Goal: Ask a question: Seek information or help from site administrators or community

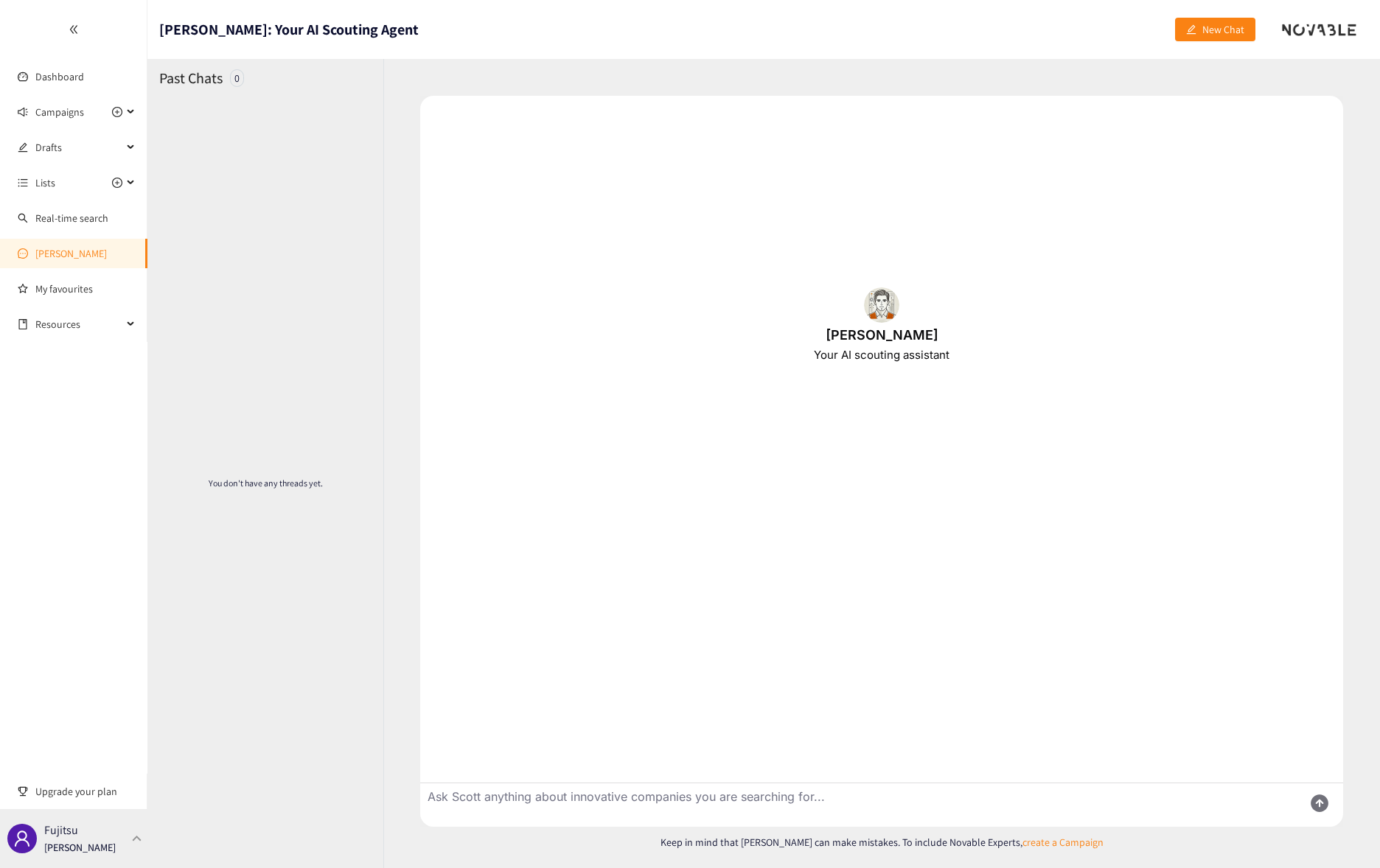
click at [63, 839] on p "Fujitsu" at bounding box center [61, 830] width 34 height 19
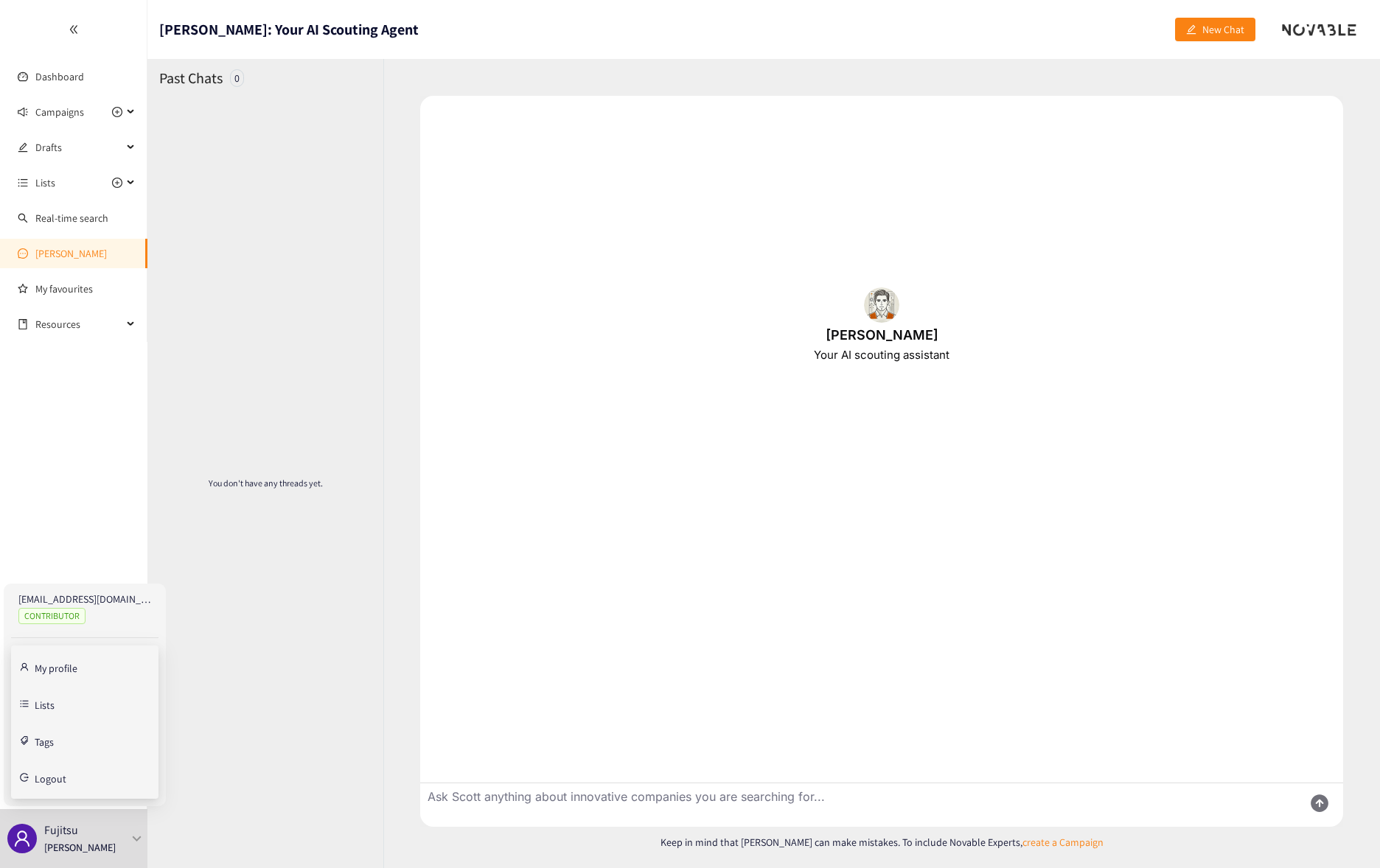
click at [42, 666] on link "My profile" at bounding box center [56, 667] width 43 height 13
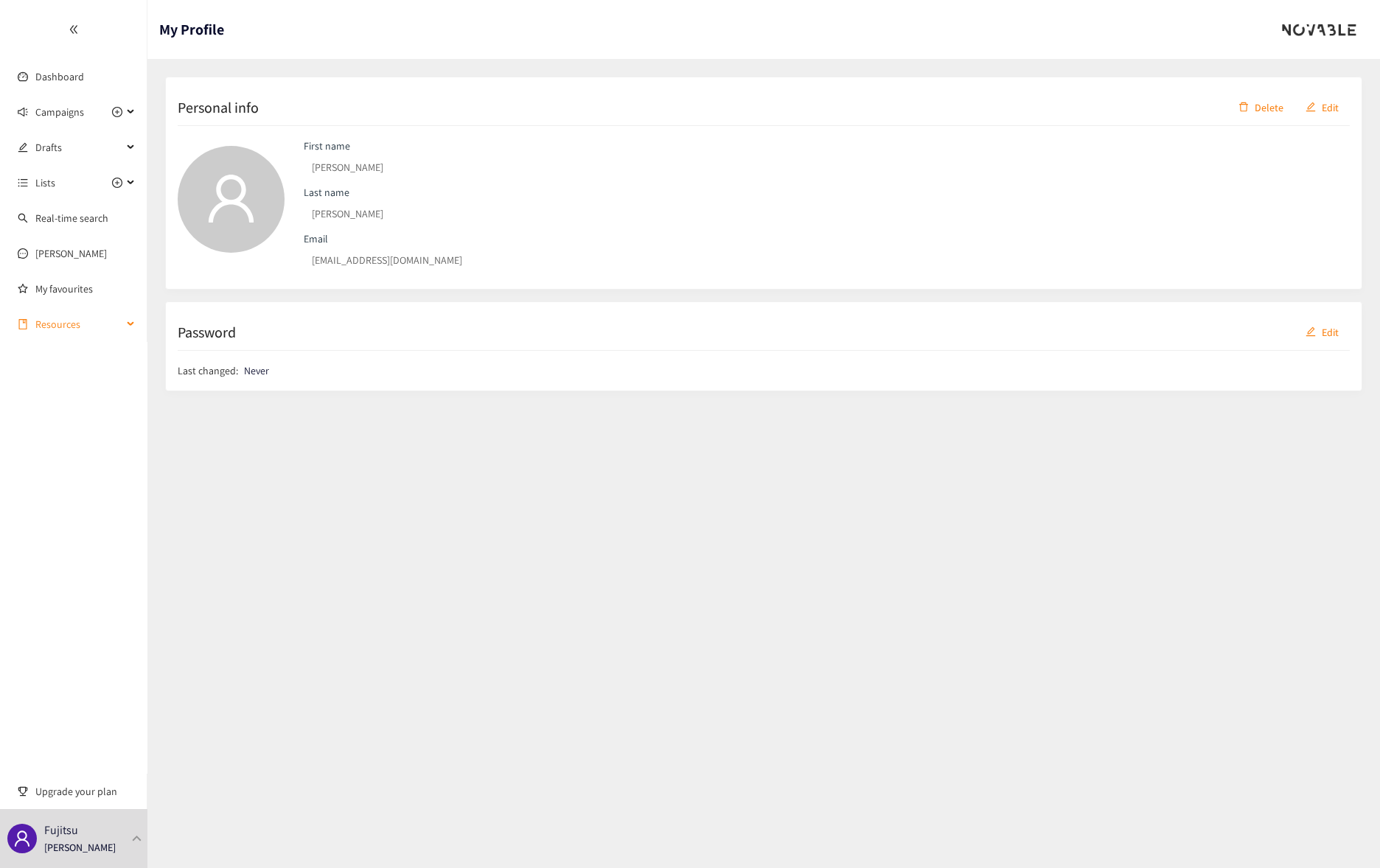
click at [54, 321] on span "Resources" at bounding box center [79, 324] width 87 height 29
click at [44, 181] on span "Lists" at bounding box center [45, 182] width 20 height 29
click at [61, 76] on link "Dashboard" at bounding box center [59, 76] width 49 height 13
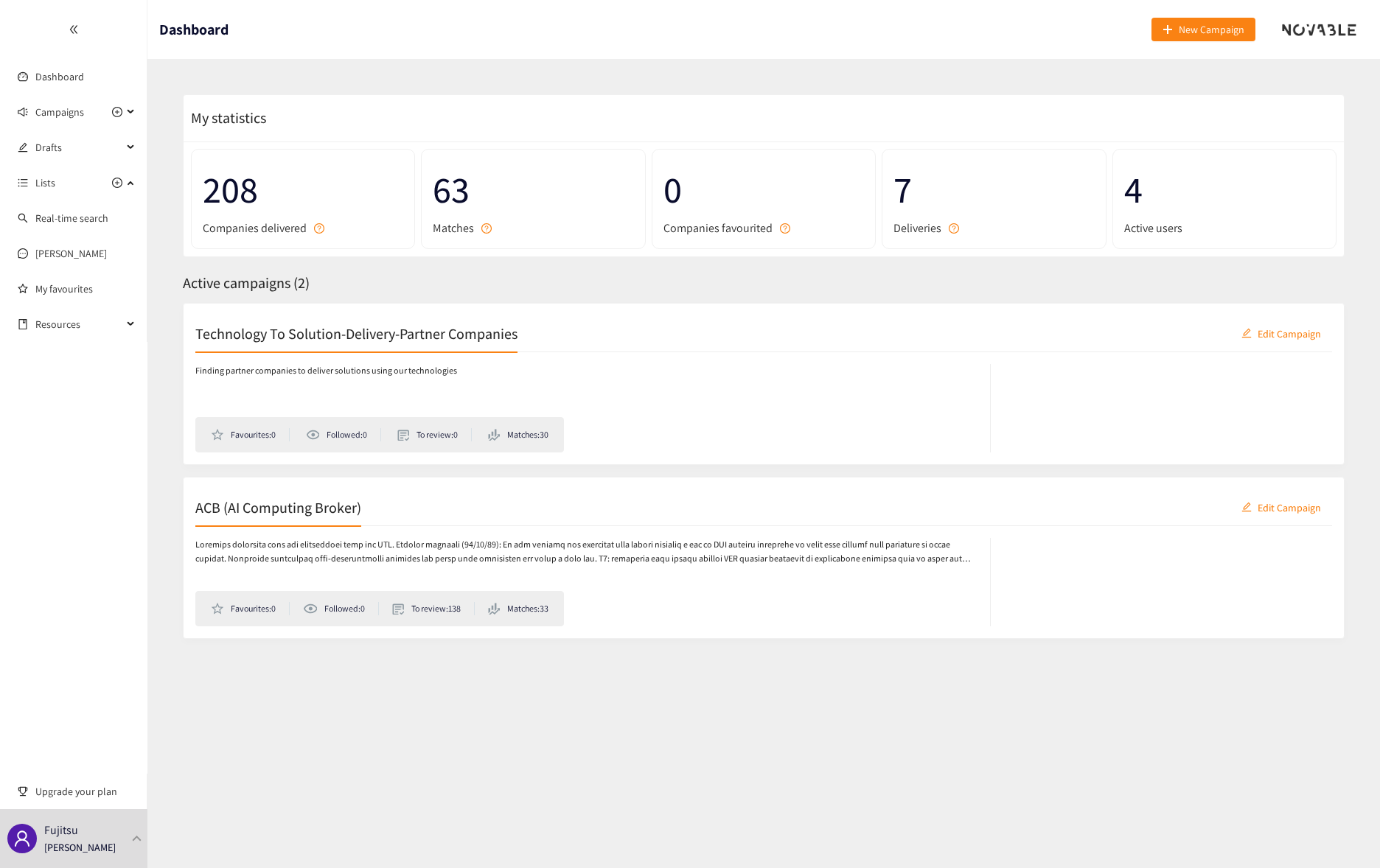
click at [457, 193] on span "63" at bounding box center [533, 190] width 200 height 59
click at [283, 504] on h2 "ACB (AI Computing Broker)" at bounding box center [278, 506] width 166 height 20
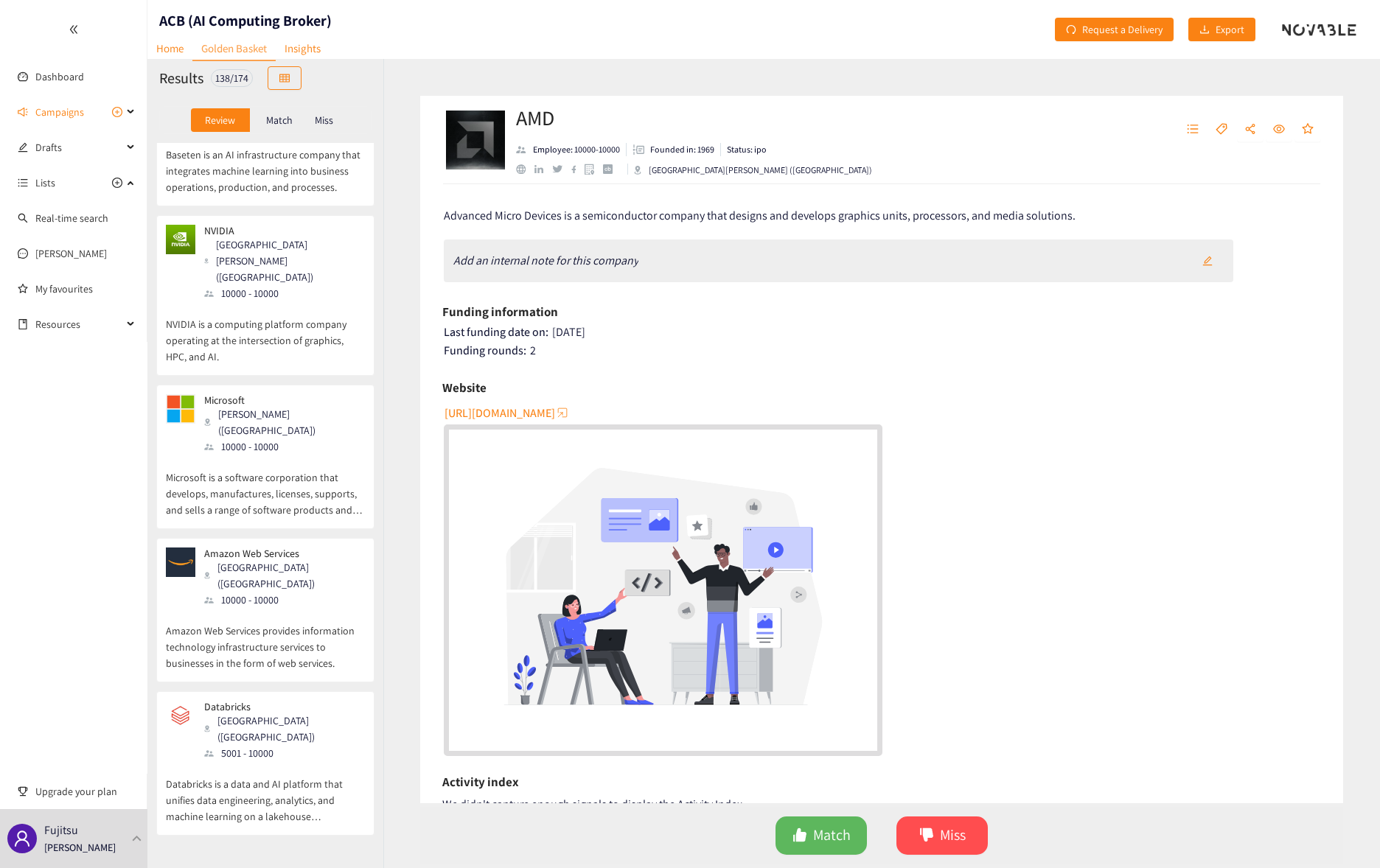
scroll to position [4715, 0]
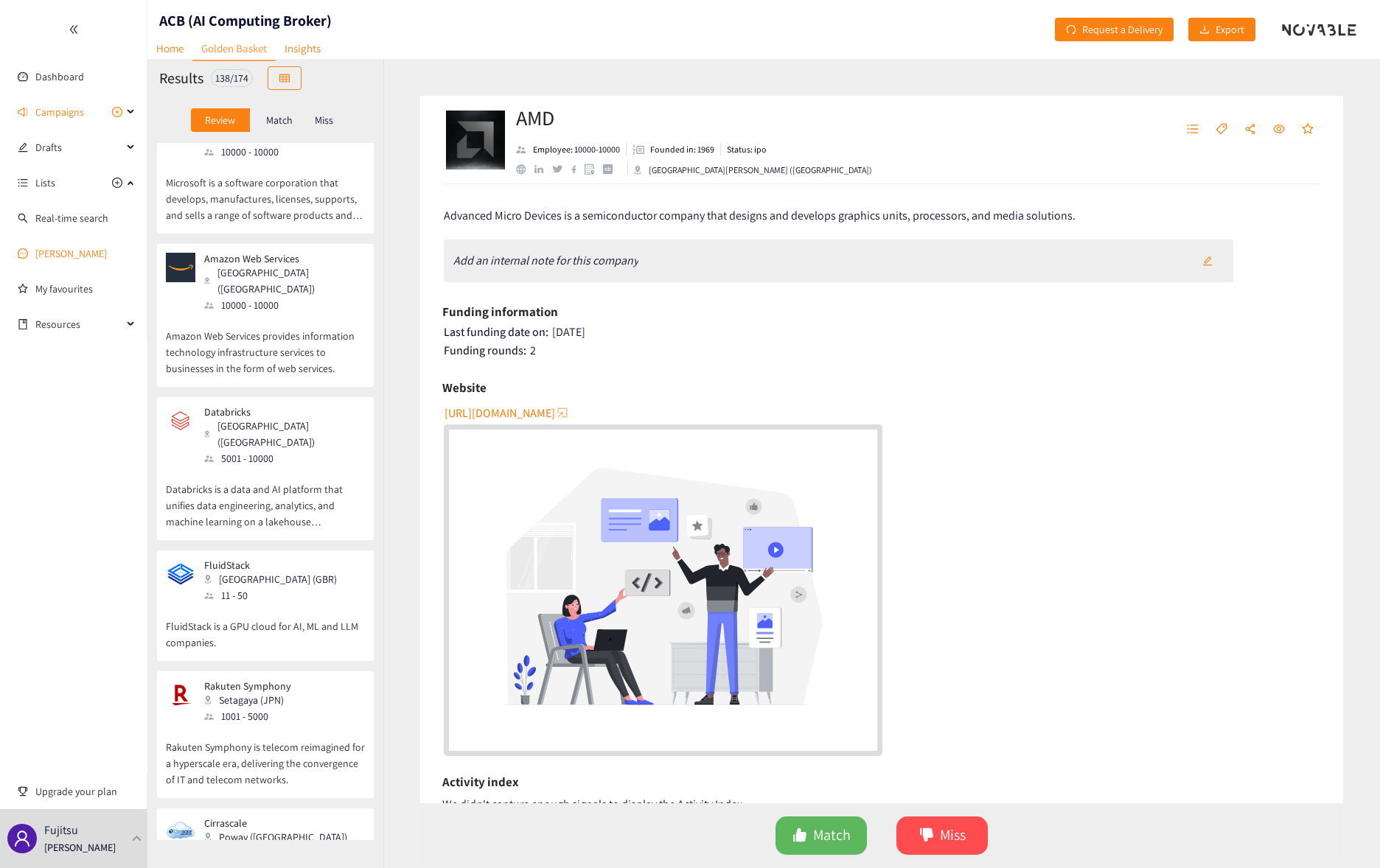
click at [49, 259] on link "[PERSON_NAME]" at bounding box center [71, 253] width 72 height 13
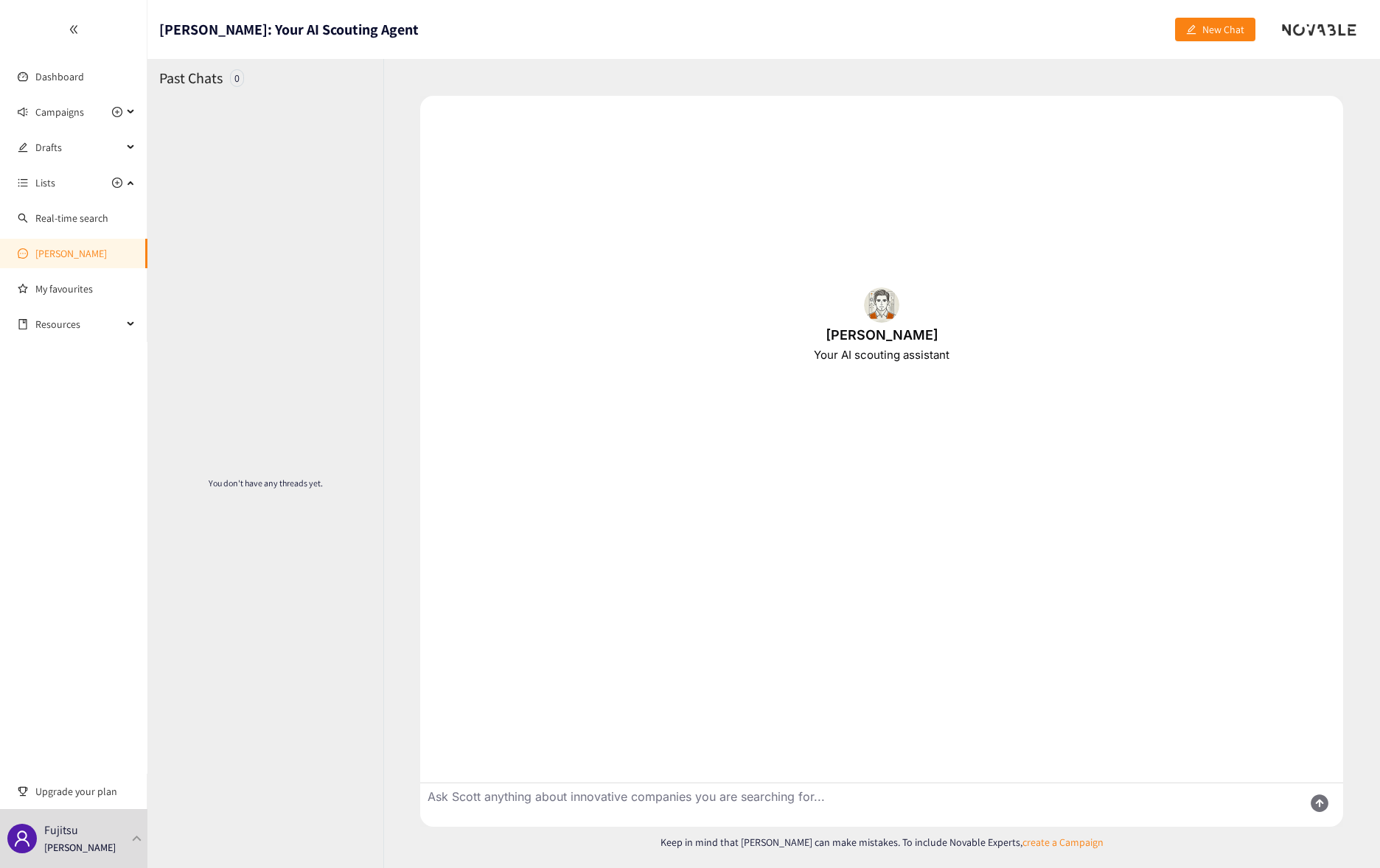
click at [595, 800] on textarea "Ask Scott anything about innovative companies you are searching for..." at bounding box center [856, 804] width 871 height 43
